Goal: Information Seeking & Learning: Learn about a topic

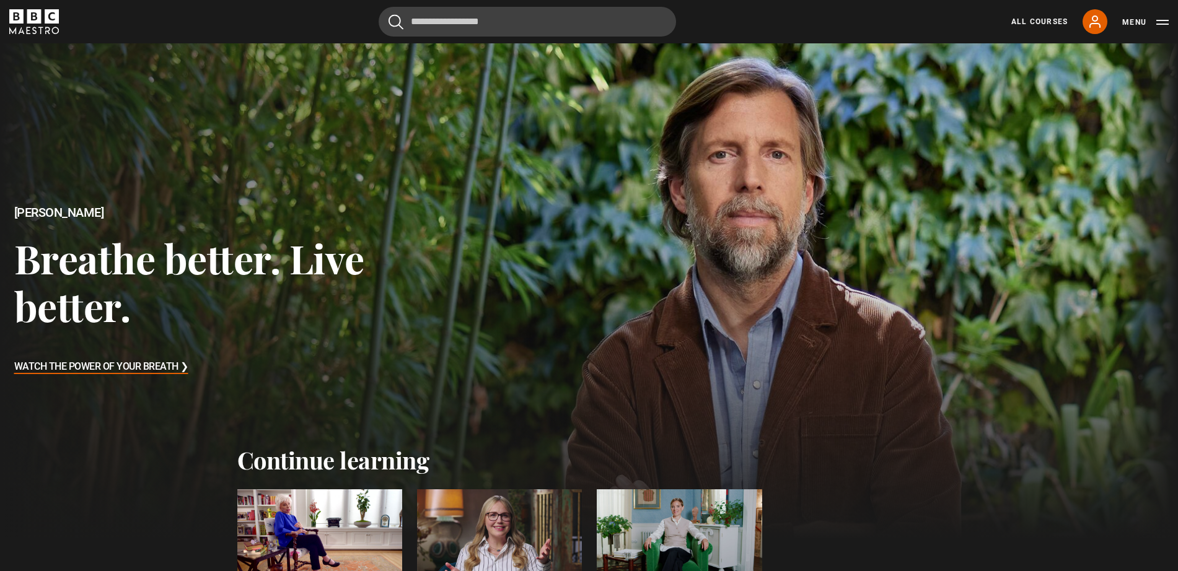
click at [527, 517] on div at bounding box center [499, 535] width 165 height 93
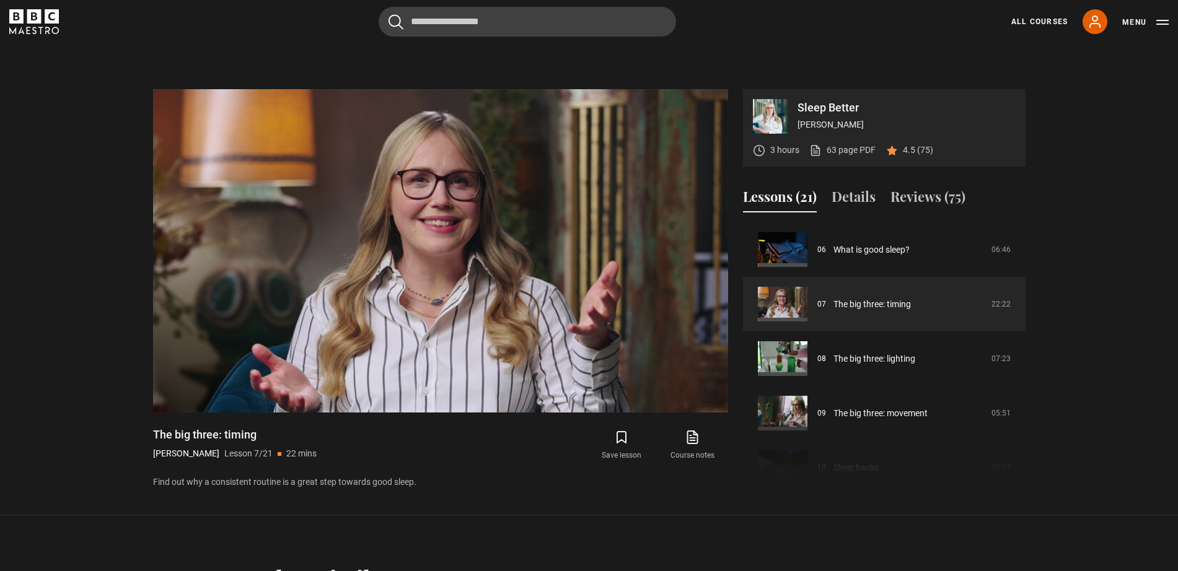
scroll to position [535, 0]
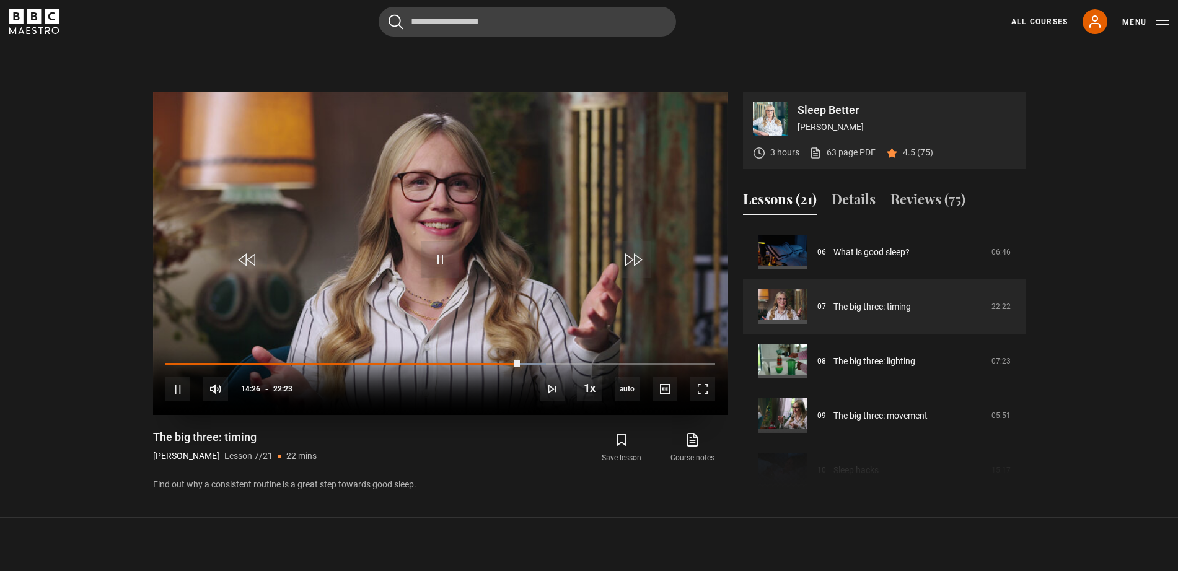
click at [192, 389] on div "10s Skip Back 10 seconds Pause 10s Skip Forward 10 seconds Loaded : 69.25% 14:2…" at bounding box center [440, 380] width 575 height 69
click at [180, 389] on span "Video Player" at bounding box center [177, 389] width 25 height 25
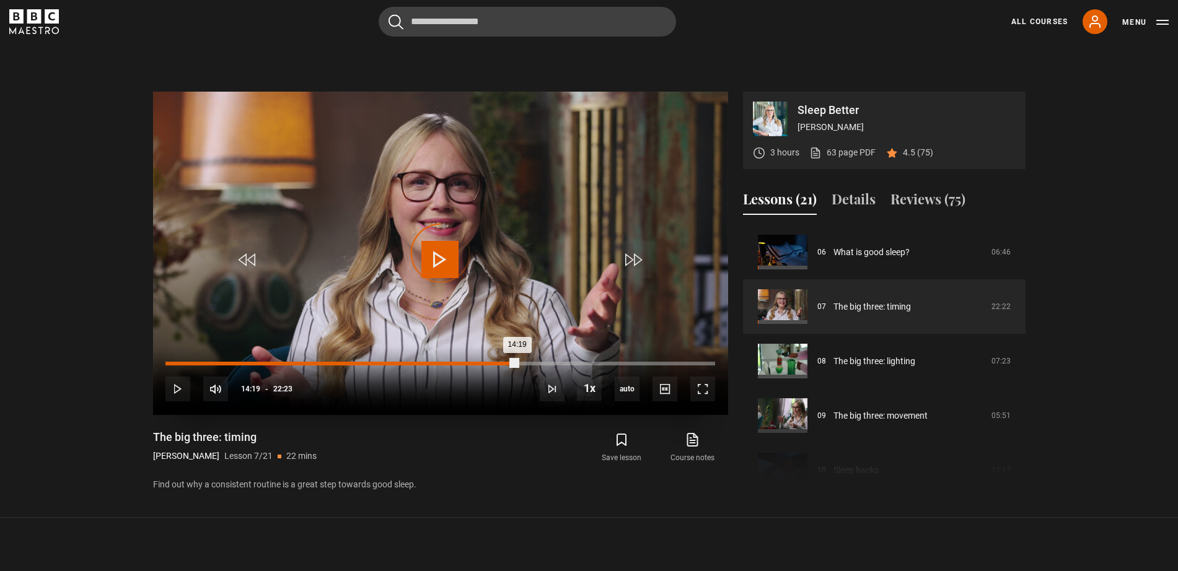
click at [517, 364] on div "Loaded : 0.00% 14:19 14:19" at bounding box center [439, 364] width 549 height 4
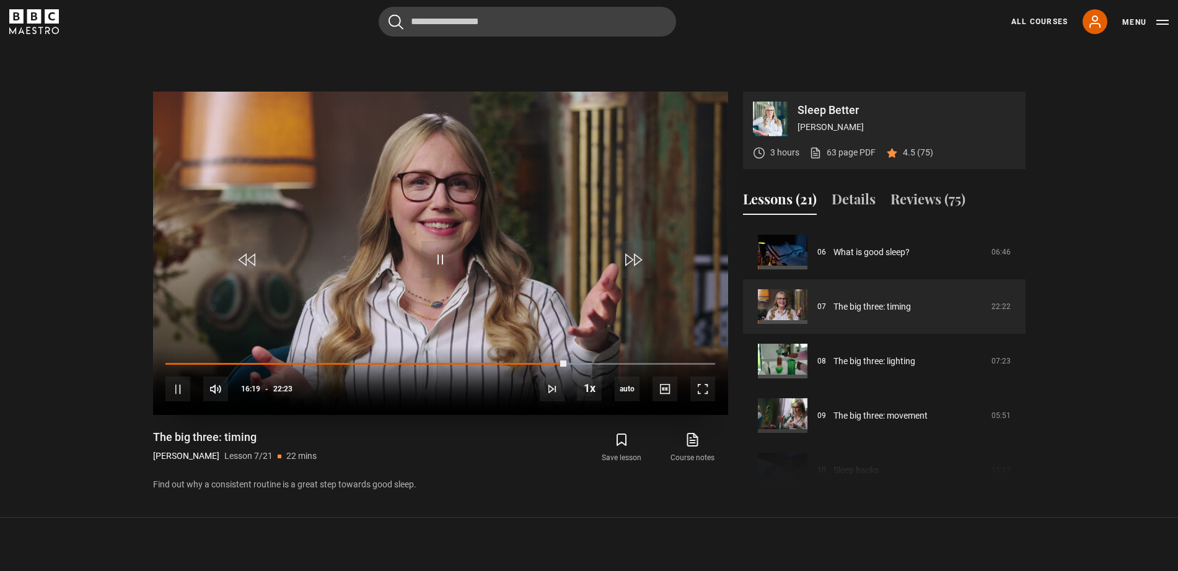
click at [543, 359] on div "10s Skip Back 10 seconds Pause 10s Skip Forward 10 seconds Loaded : 77.44% 15:4…" at bounding box center [440, 380] width 575 height 69
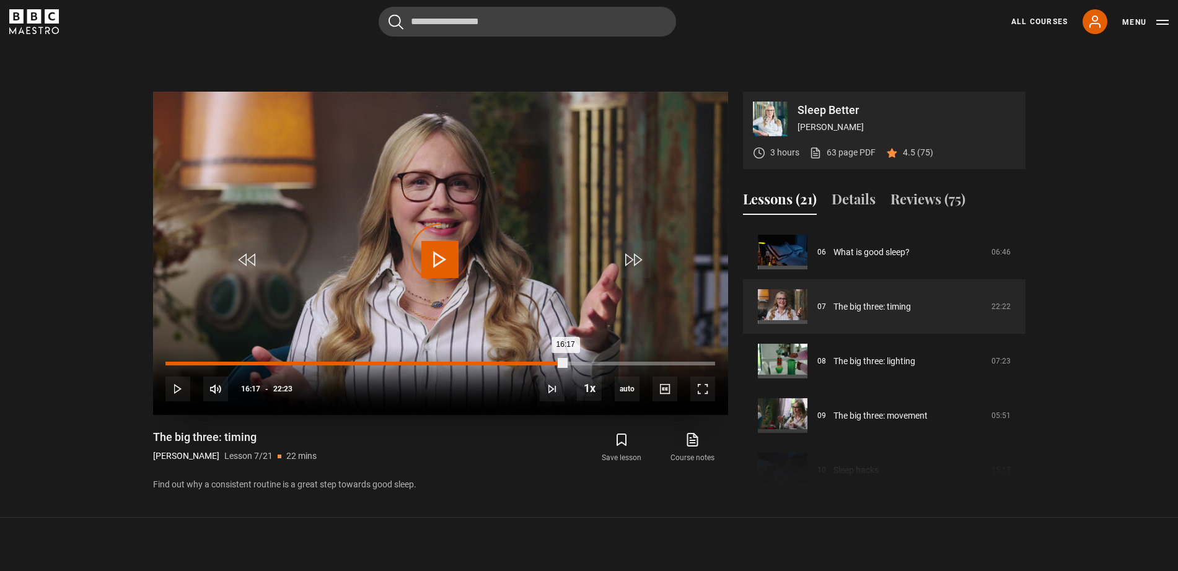
drag, startPoint x: 565, startPoint y: 362, endPoint x: 551, endPoint y: 362, distance: 14.2
click at [551, 362] on div "Loaded : 70.74% 15:44 16:17" at bounding box center [439, 364] width 549 height 4
click at [551, 362] on div "Loaded : 71.85% 15:42 15:42" at bounding box center [439, 364] width 549 height 4
drag, startPoint x: 548, startPoint y: 362, endPoint x: 538, endPoint y: 361, distance: 10.0
click at [538, 361] on div "10s Skip Back 10 seconds Play 10s Skip Forward 10 seconds Loaded : 0.00% 15:21 …" at bounding box center [440, 380] width 575 height 69
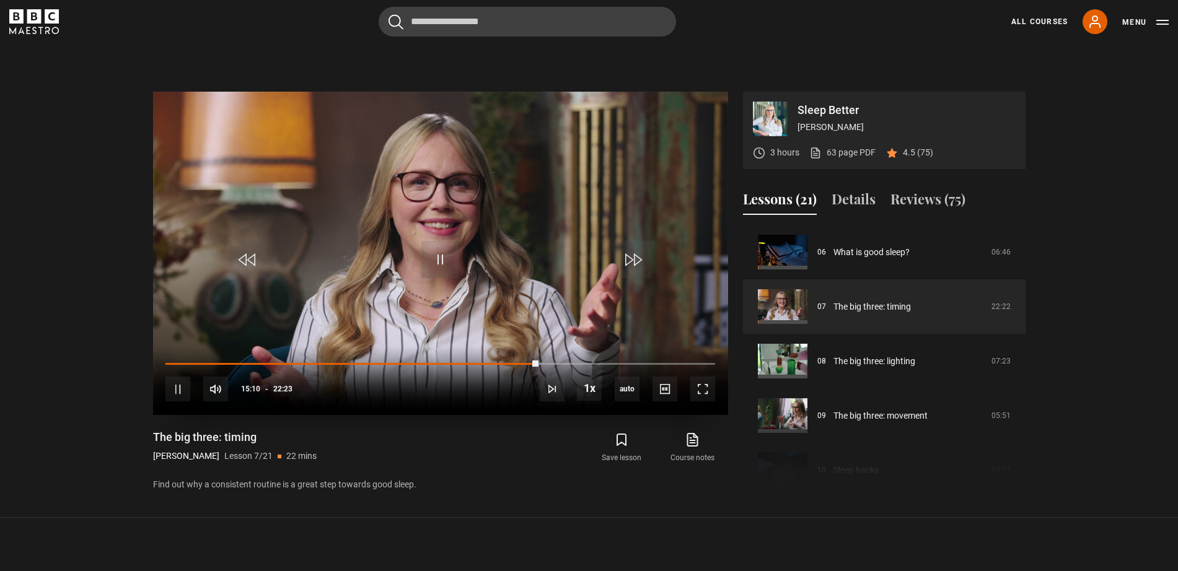
click at [538, 363] on div "15:11" at bounding box center [351, 364] width 372 height 2
click at [0, 255] on section "Sleep Better [PERSON_NAME] 3 hours 63 page PDF (opens in new tab) 4.5 (75) Vide…" at bounding box center [589, 280] width 1178 height 476
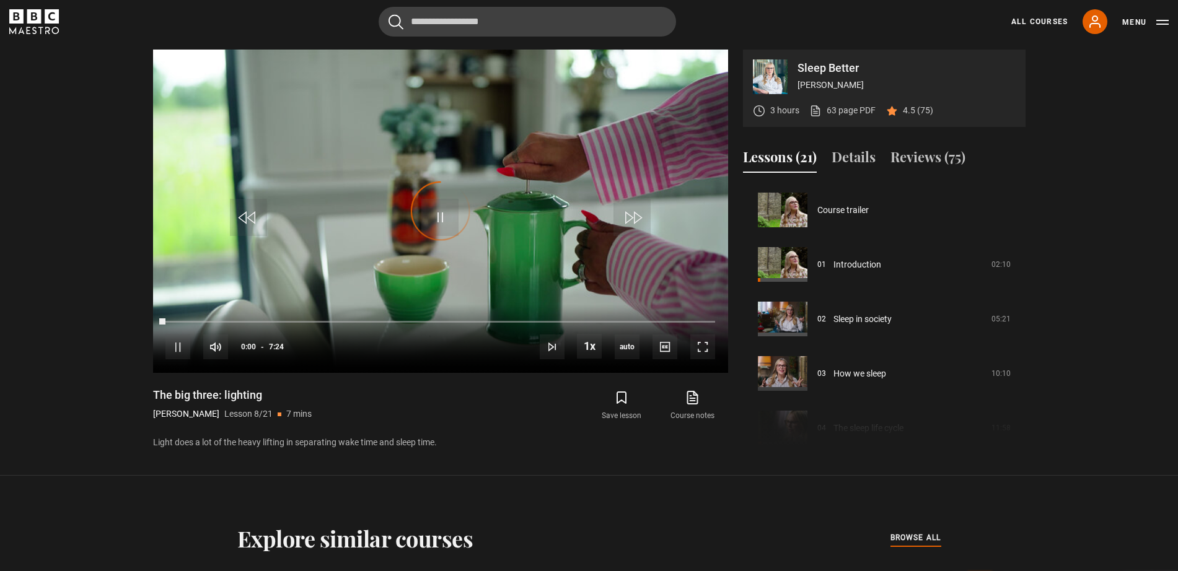
scroll to position [382, 0]
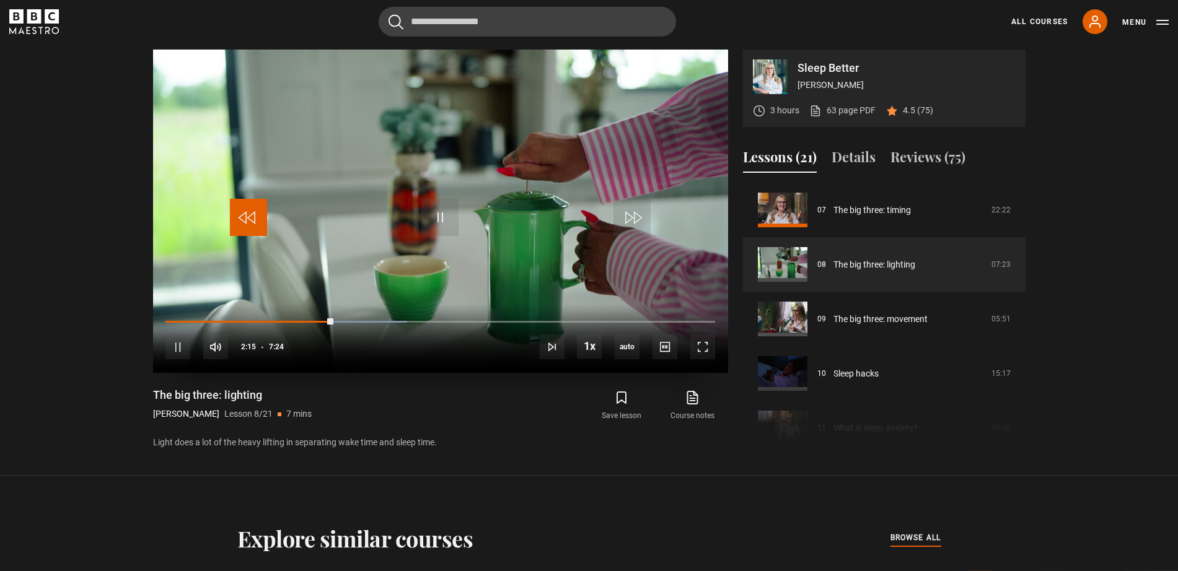
click at [252, 221] on span "Video Player" at bounding box center [248, 217] width 37 height 37
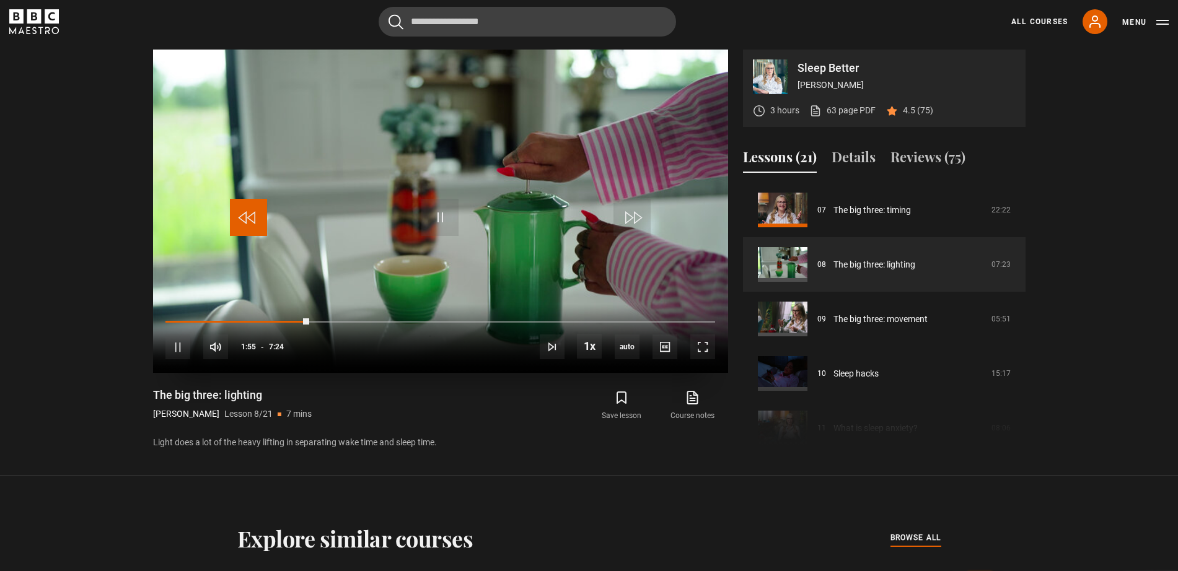
click at [252, 221] on span "Video Player" at bounding box center [248, 217] width 37 height 37
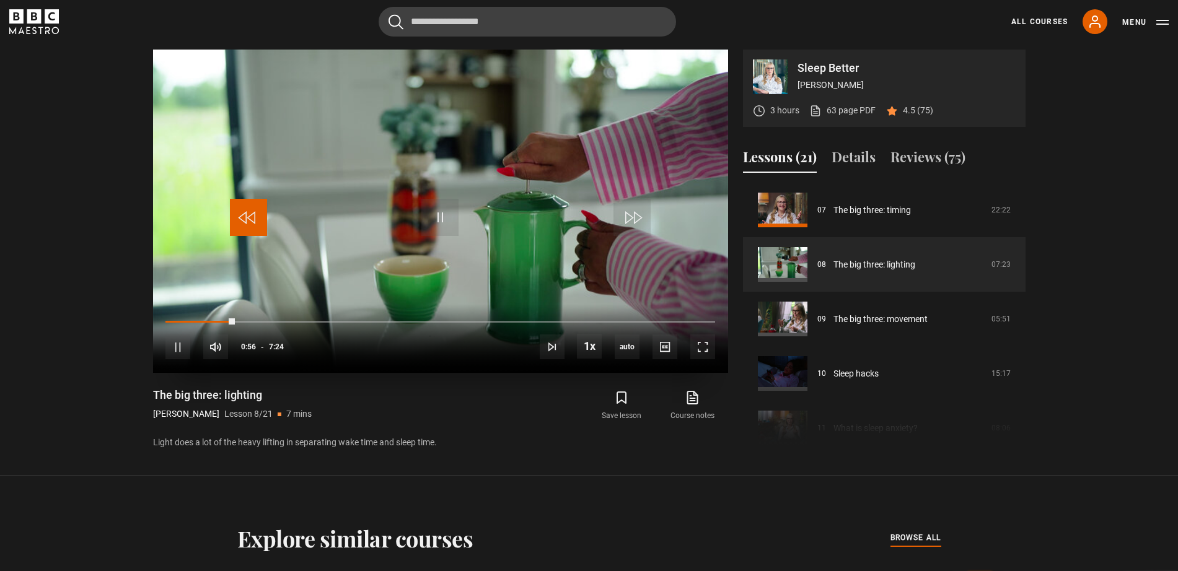
click at [252, 221] on span "Video Player" at bounding box center [248, 217] width 37 height 37
